Goal: Task Accomplishment & Management: Manage account settings

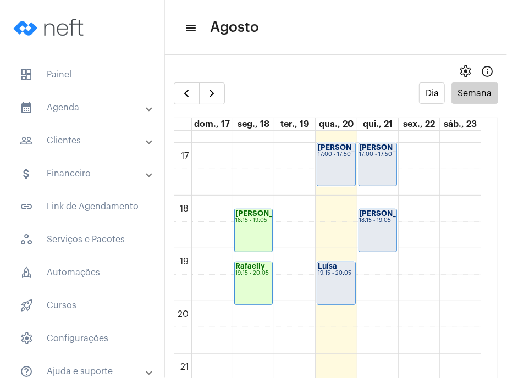
scroll to position [889, 0]
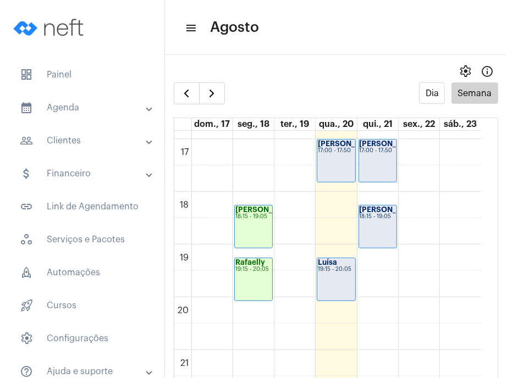
click at [341, 294] on div "Luísa 19:15 - 20:05" at bounding box center [335, 279] width 37 height 42
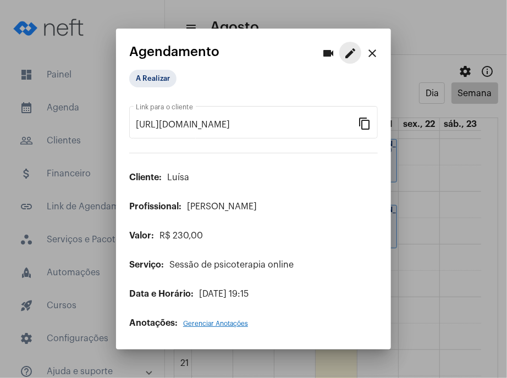
click at [350, 48] on mat-icon "edit" at bounding box center [350, 53] width 13 height 13
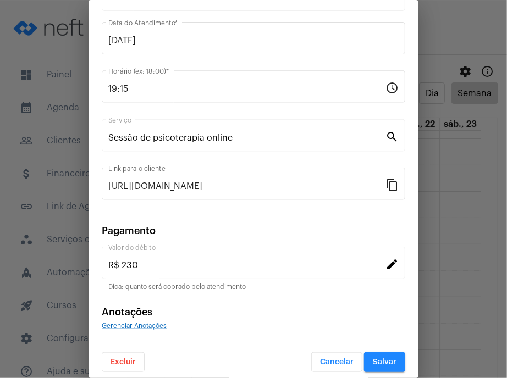
scroll to position [93, 0]
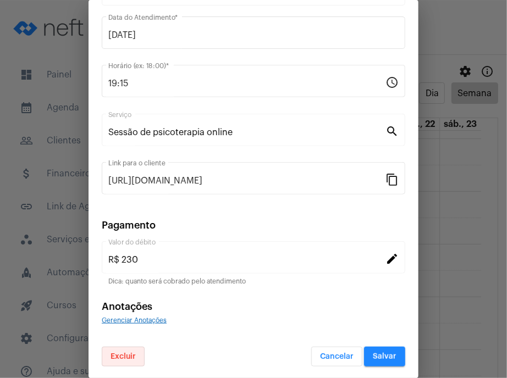
click at [137, 350] on button "Excluir" at bounding box center [123, 357] width 43 height 20
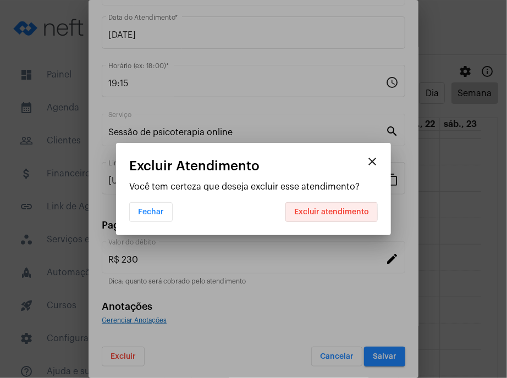
click at [306, 215] on span "Excluir atendimento" at bounding box center [331, 212] width 75 height 8
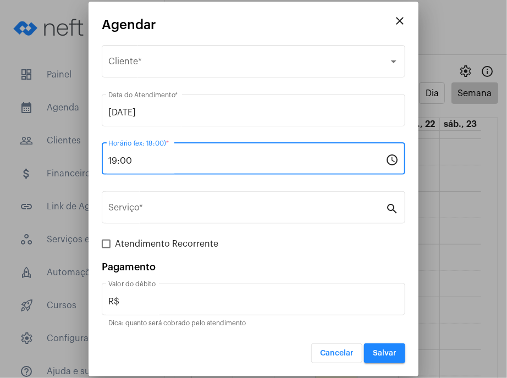
click at [179, 156] on input "19:00" at bounding box center [246, 161] width 277 height 10
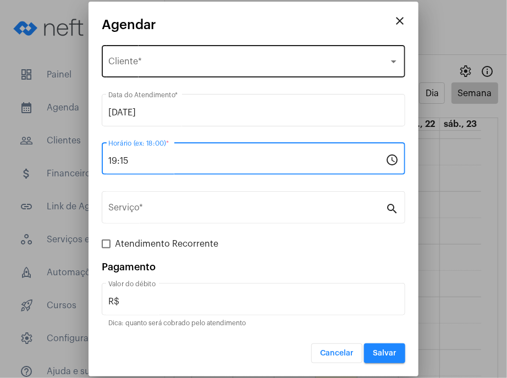
type input "19:15"
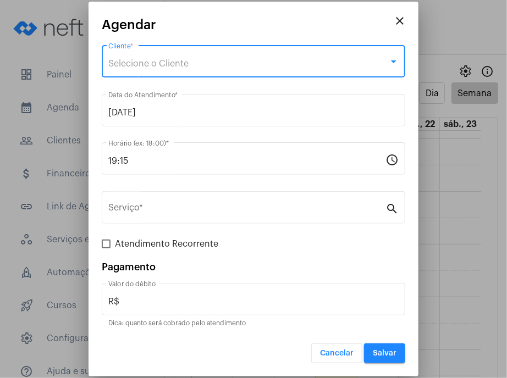
click at [189, 68] on div "Selecione o Cliente" at bounding box center [248, 64] width 280 height 10
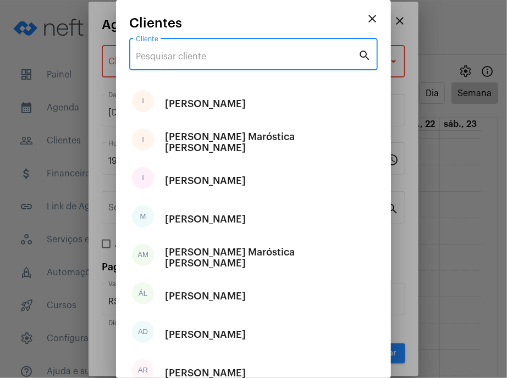
click at [189, 57] on input "Cliente" at bounding box center [247, 57] width 222 height 10
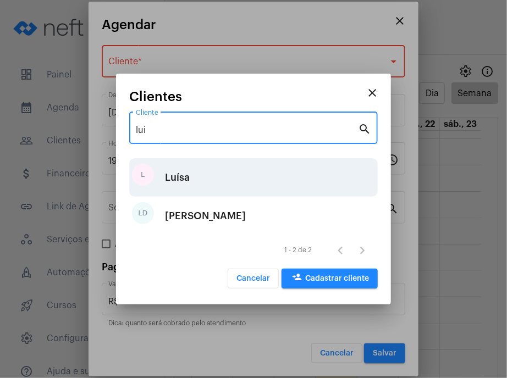
type input "lui"
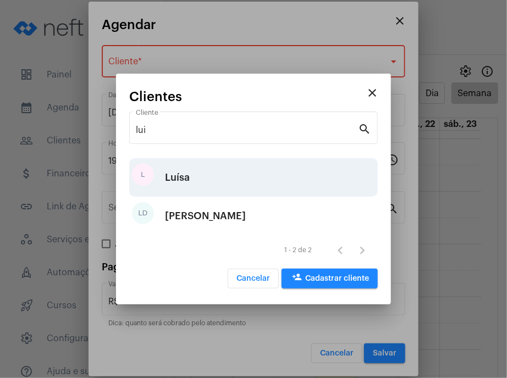
click at [207, 184] on div "[PERSON_NAME]" at bounding box center [253, 177] width 248 height 38
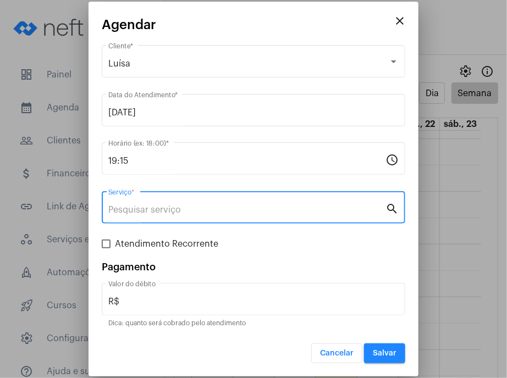
click at [206, 208] on input "Serviço *" at bounding box center [246, 210] width 277 height 10
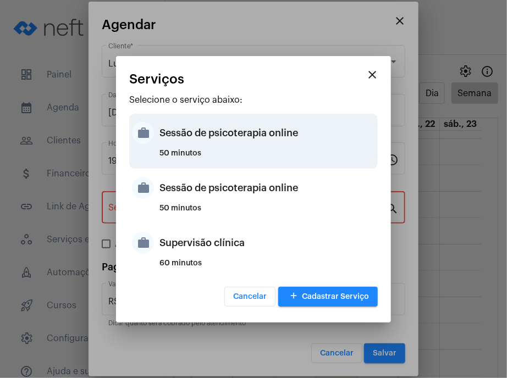
click at [214, 152] on div "50 minutos" at bounding box center [266, 158] width 215 height 16
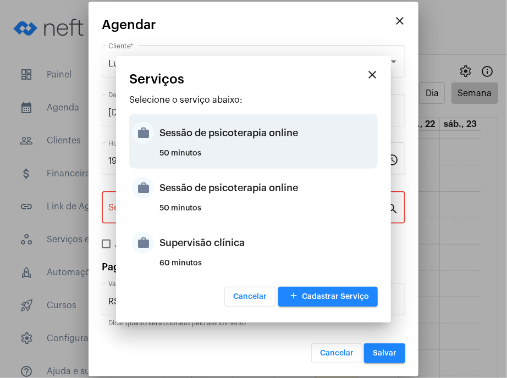
type input "Sessão de psicoterapia online"
type input "R$ 230"
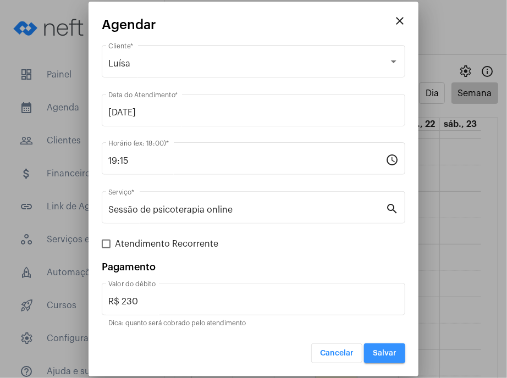
click at [379, 350] on span "Salvar" at bounding box center [385, 354] width 24 height 8
